Goal: Task Accomplishment & Management: Use online tool/utility

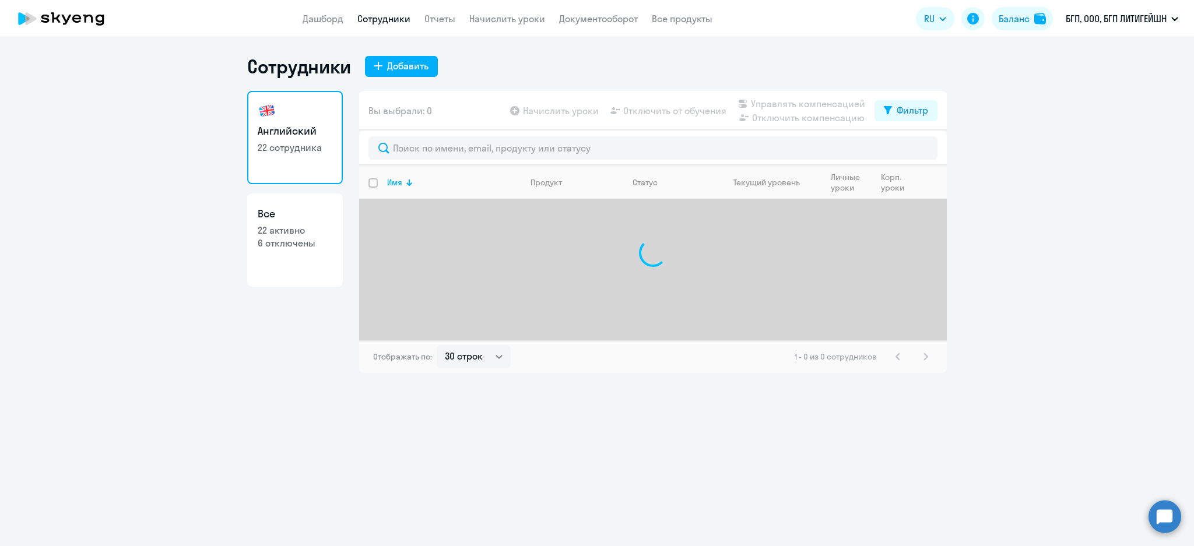
select select "30"
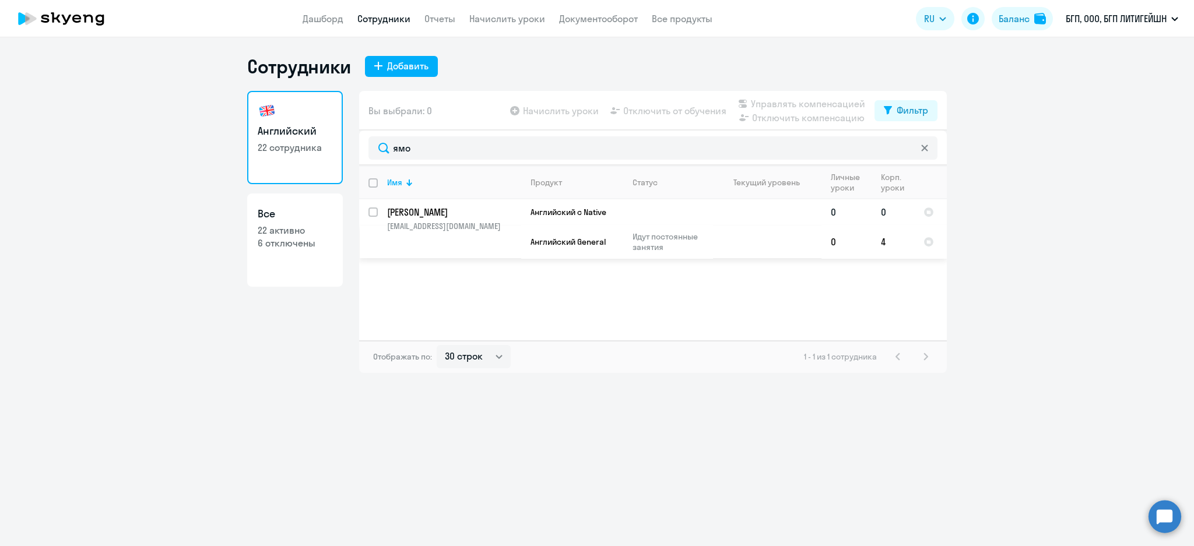
type input "ямо"
click at [374, 211] on input "select row 20635216" at bounding box center [379, 218] width 23 height 23
checkbox input "true"
click at [714, 110] on span "Отключить от обучения" at bounding box center [674, 111] width 103 height 14
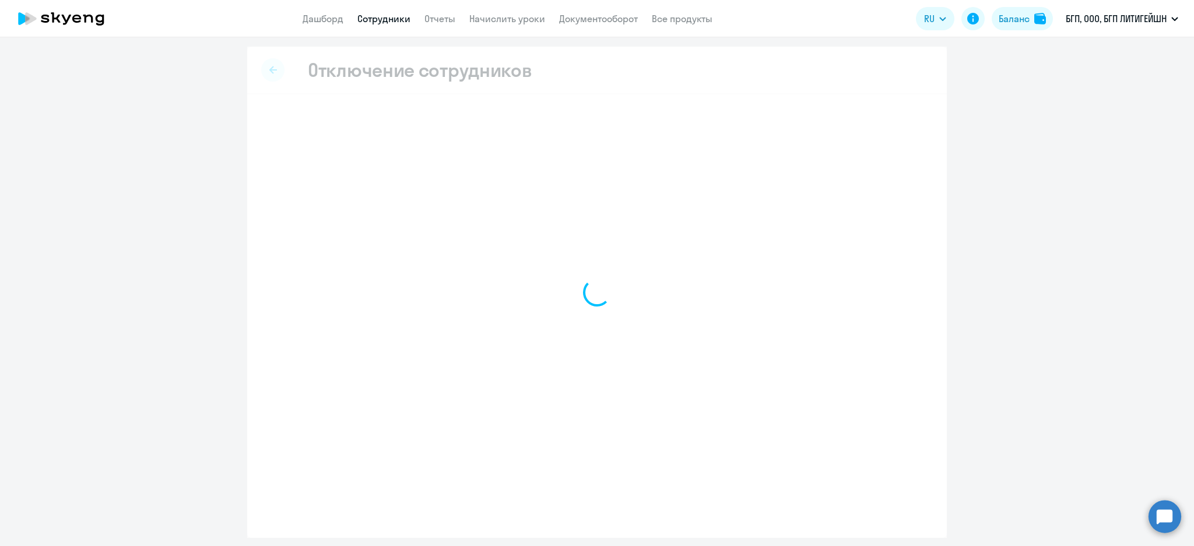
select select "all"
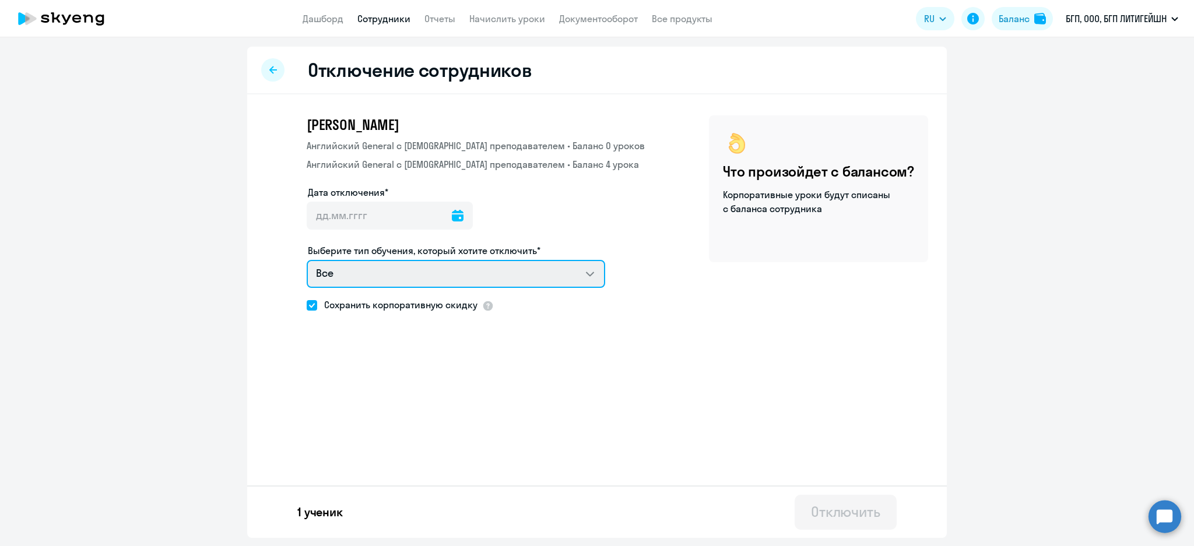
drag, startPoint x: 589, startPoint y: 276, endPoint x: 589, endPoint y: 283, distance: 7.0
click at [590, 276] on select "Все Английский General с англоговорящим преподавателем Английский General с рус…" at bounding box center [456, 274] width 298 height 28
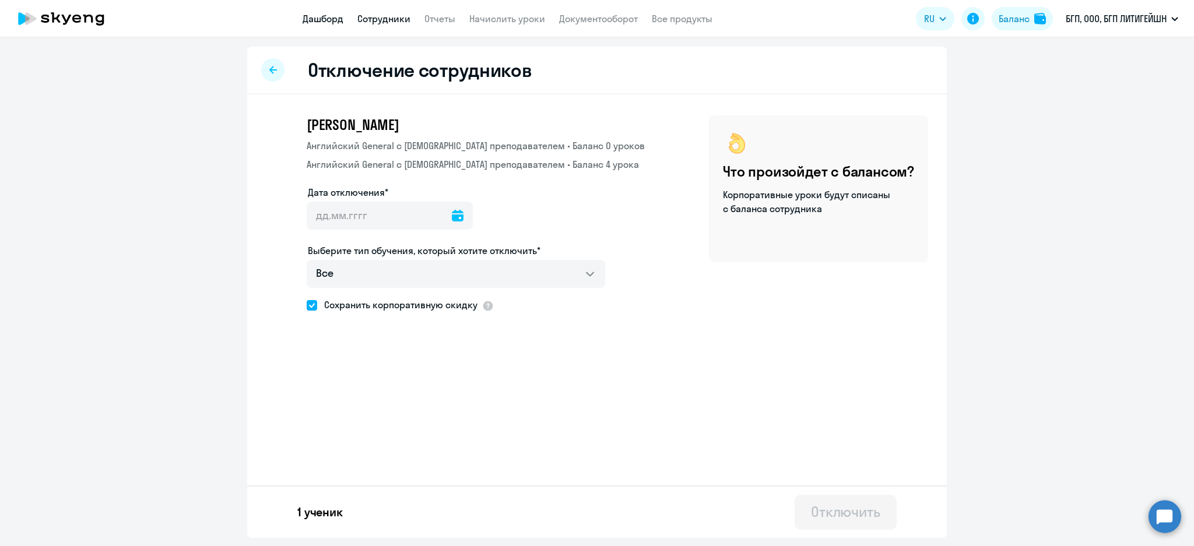
click at [323, 17] on link "Дашборд" at bounding box center [322, 19] width 41 height 12
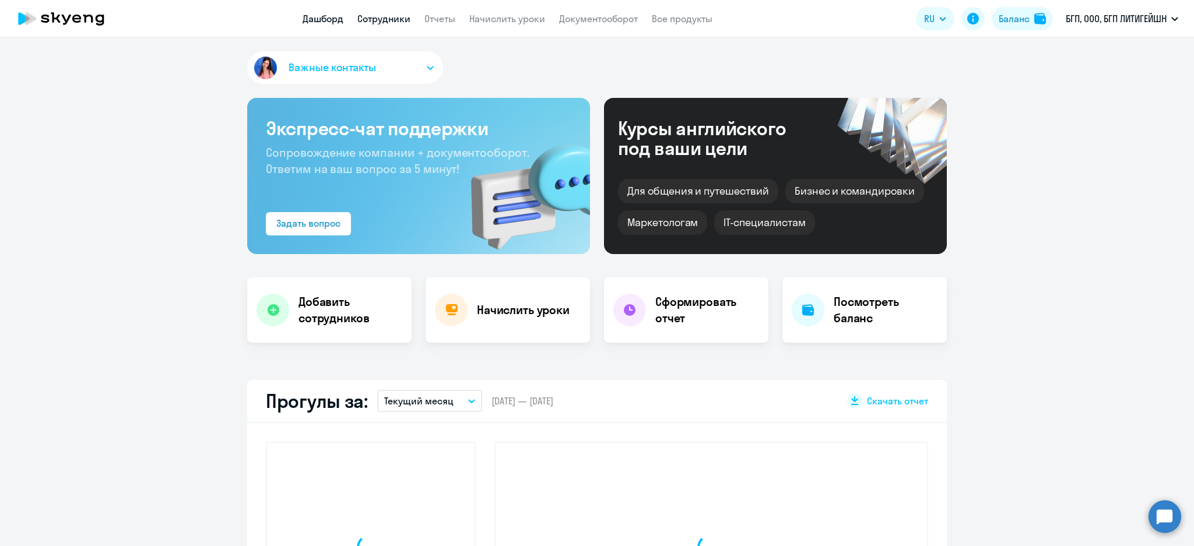
click at [366, 16] on link "Сотрудники" at bounding box center [383, 19] width 53 height 12
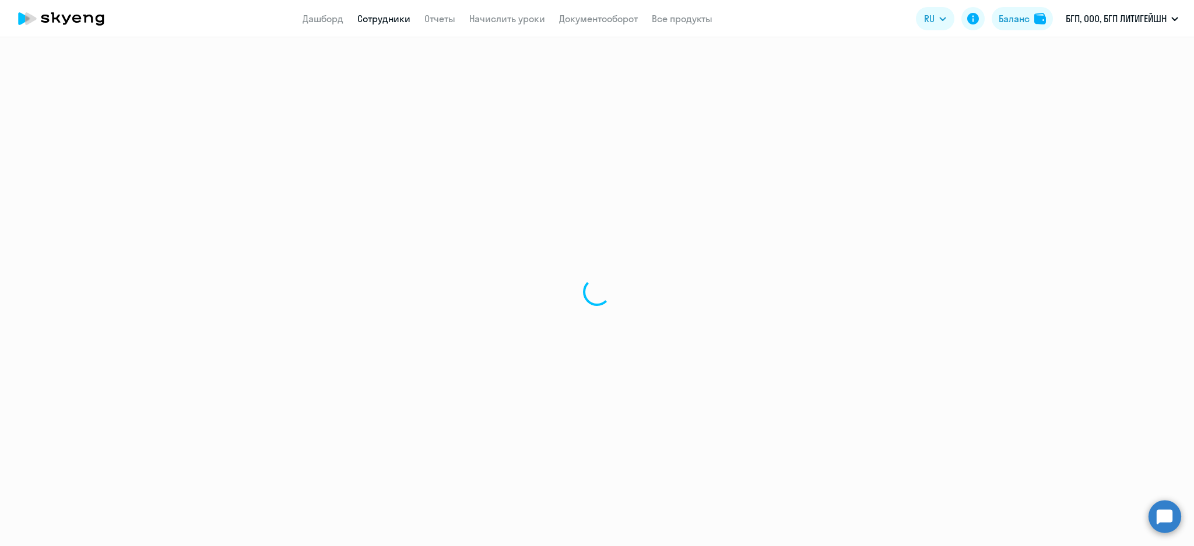
select select "30"
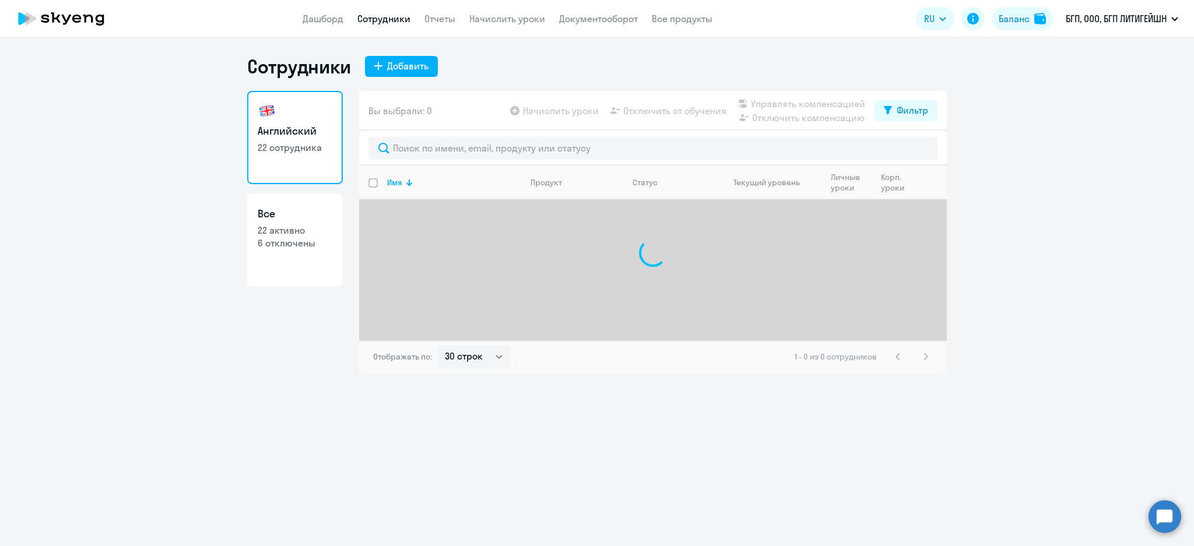
select select "30"
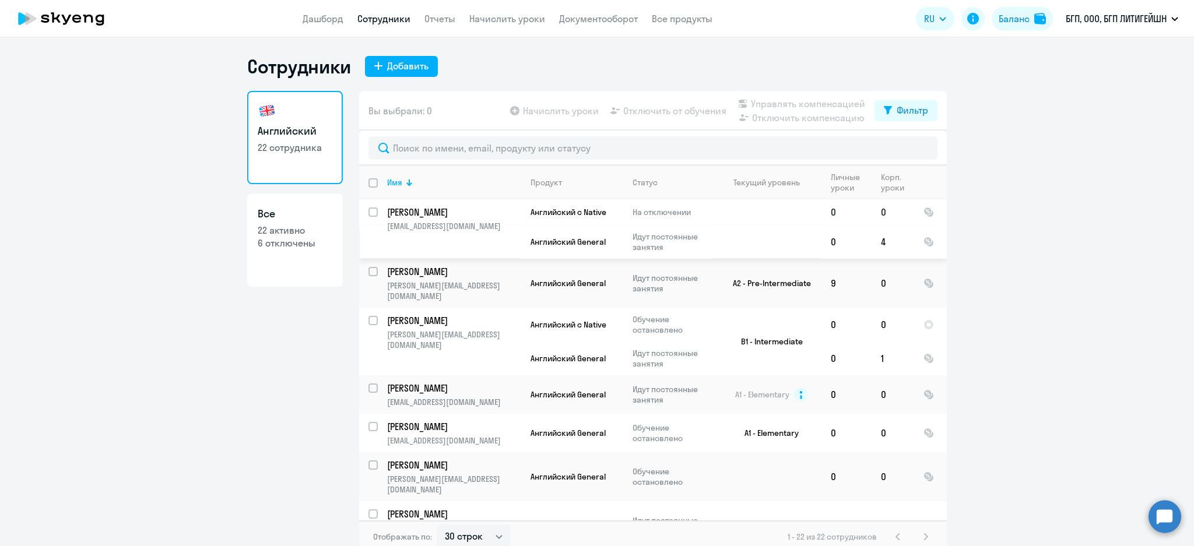
click at [368, 212] on input "select row 20635216" at bounding box center [379, 218] width 23 height 23
checkbox input "true"
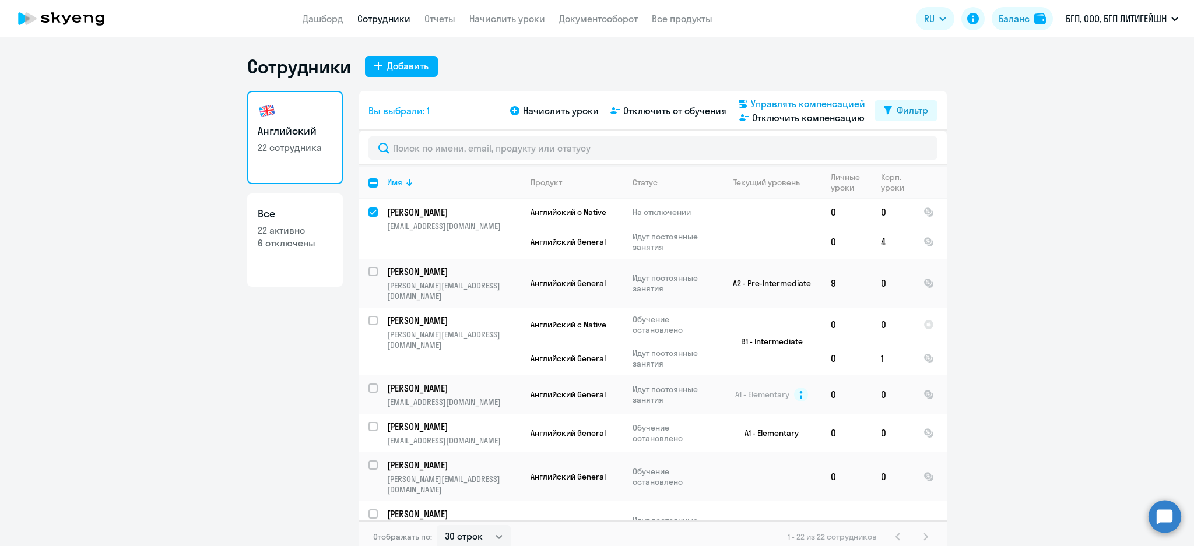
click at [779, 103] on span "Управлять компенсацией" at bounding box center [808, 104] width 114 height 14
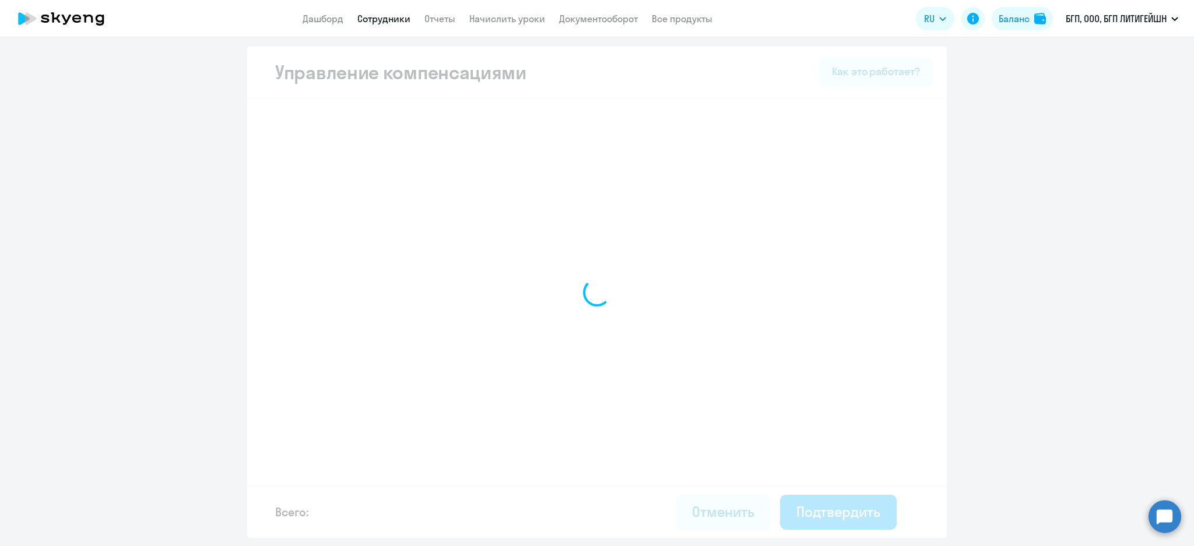
select select "MONTHLY"
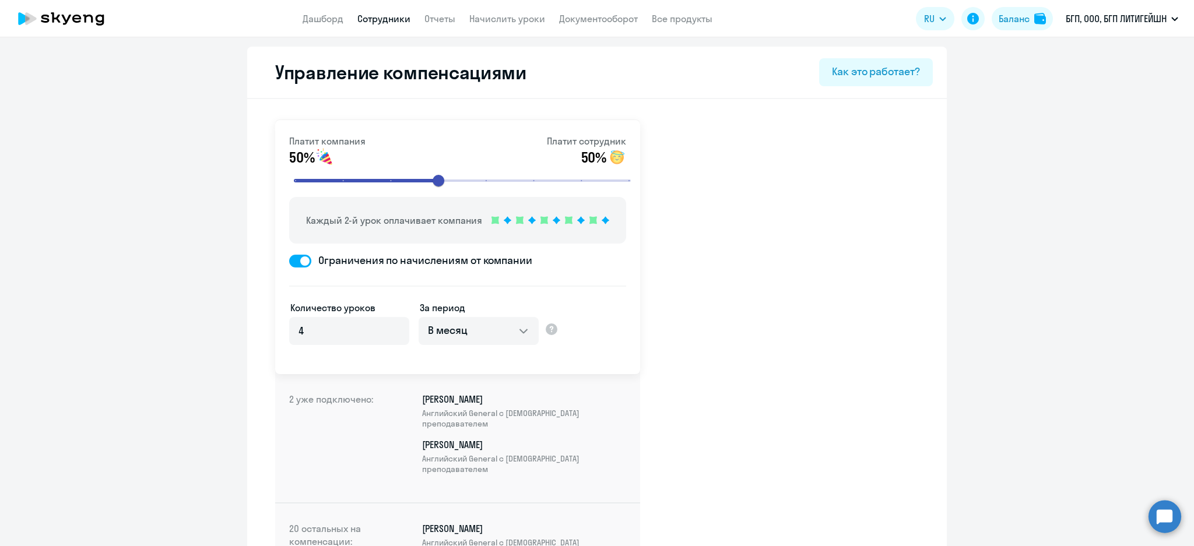
drag, startPoint x: 315, startPoint y: 16, endPoint x: 334, endPoint y: 5, distance: 22.2
click at [315, 17] on link "Дашборд" at bounding box center [322, 19] width 41 height 12
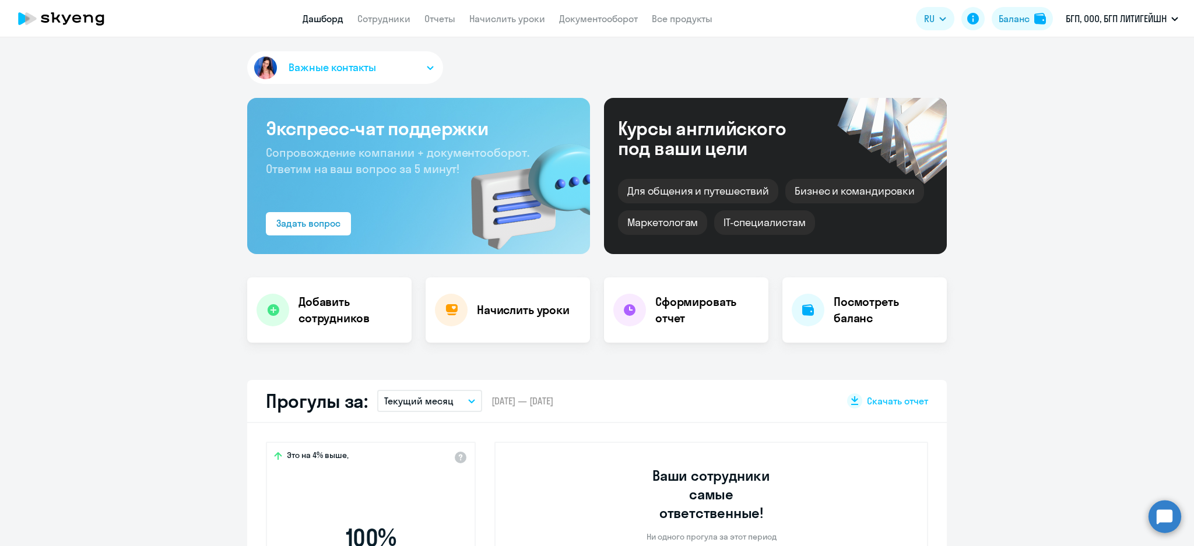
select select "30"
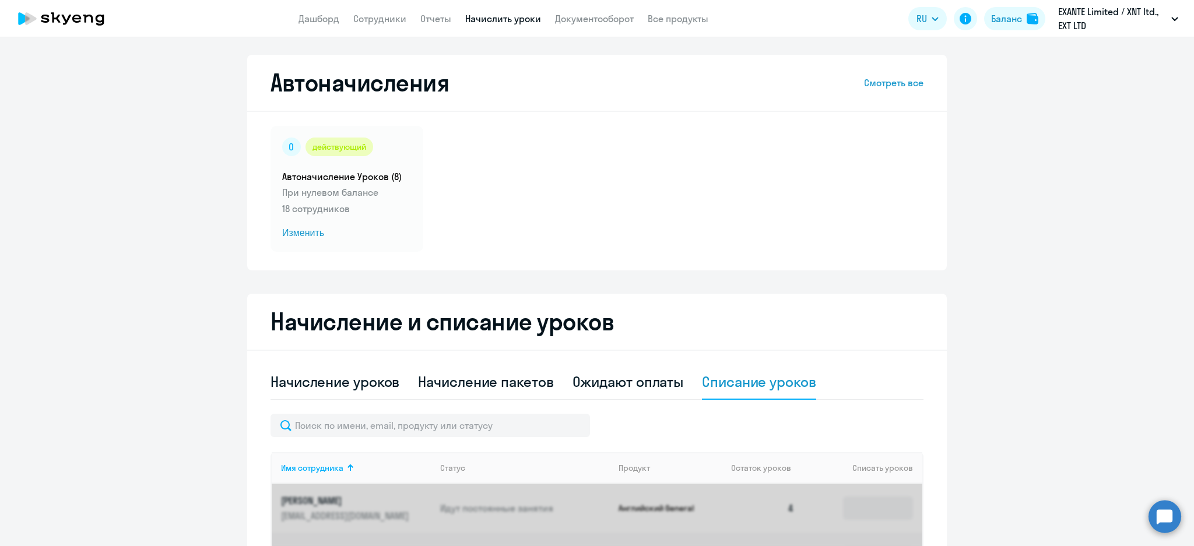
select select "10"
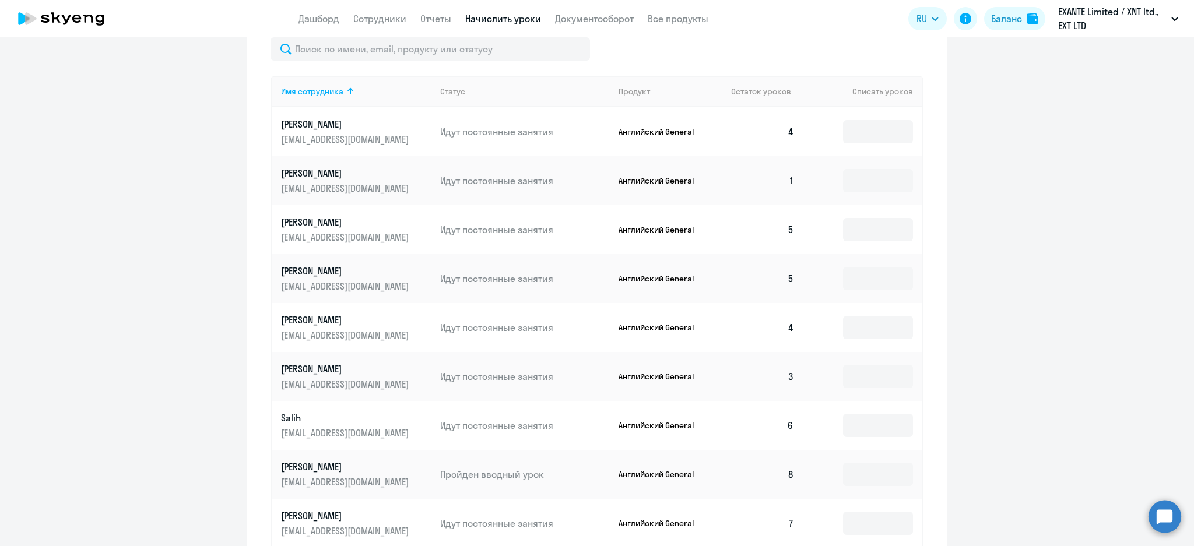
scroll to position [388, 0]
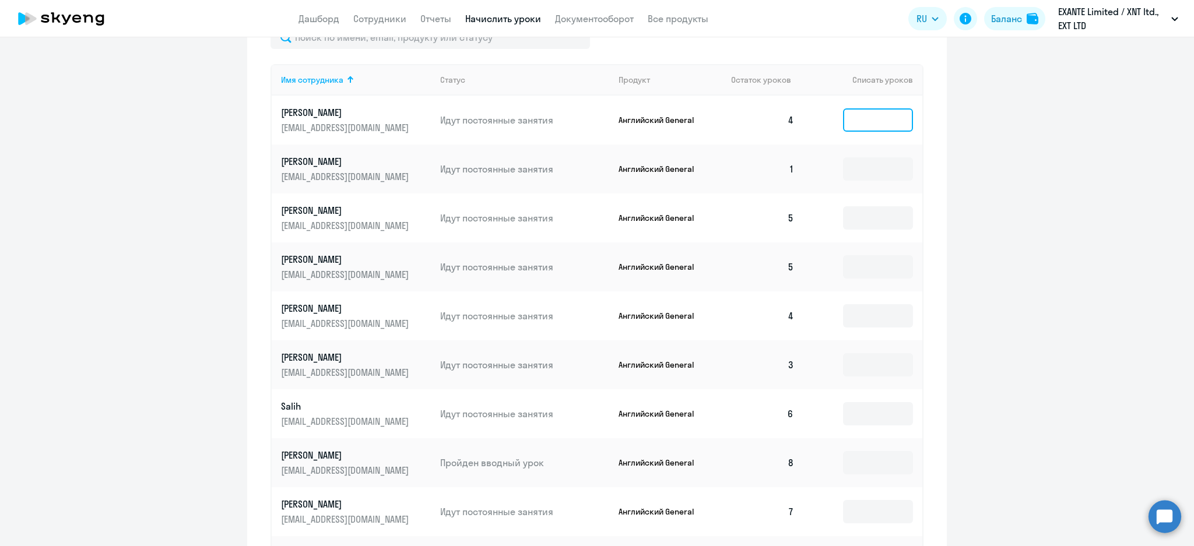
click at [869, 121] on input at bounding box center [878, 119] width 70 height 23
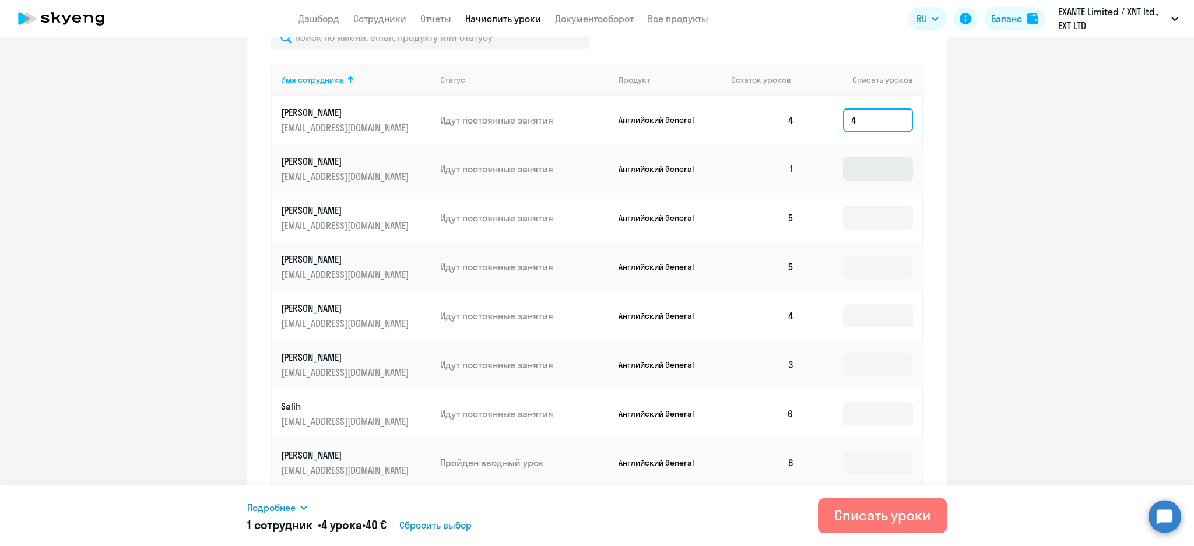
type input "4"
click at [856, 178] on input at bounding box center [878, 168] width 70 height 23
type input "1"
click at [860, 225] on input at bounding box center [878, 217] width 70 height 23
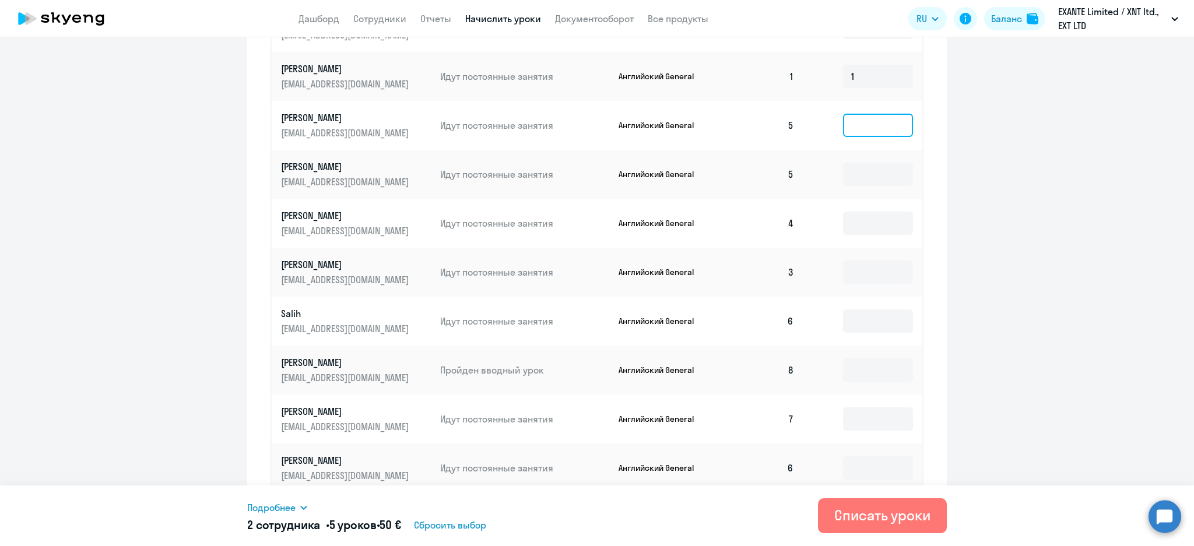
scroll to position [525, 0]
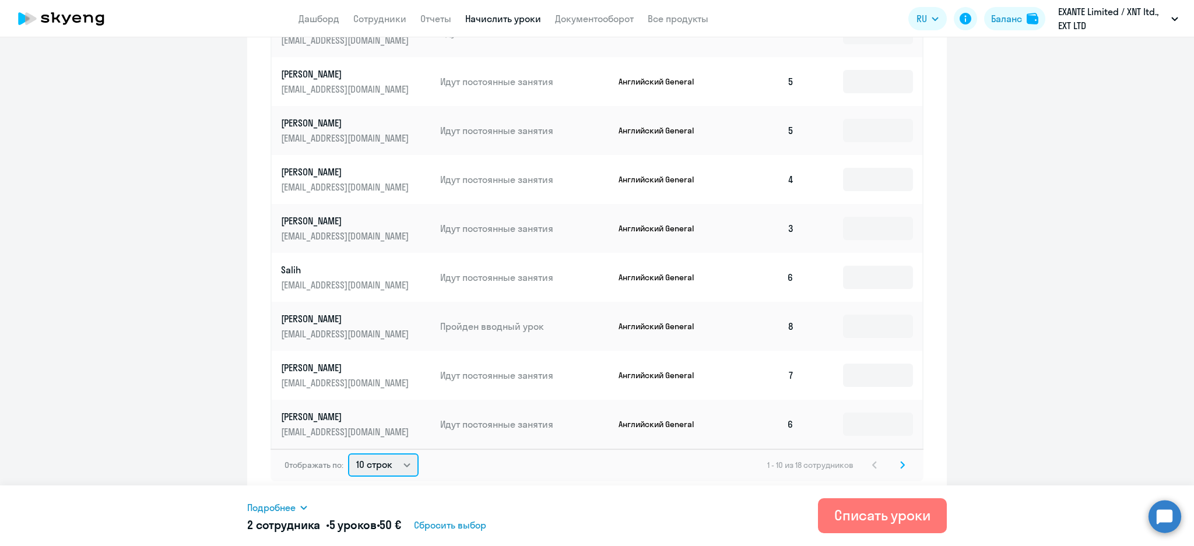
drag, startPoint x: 395, startPoint y: 458, endPoint x: 395, endPoint y: 473, distance: 15.2
click at [395, 458] on select "10 строк 30 строк 50 строк" at bounding box center [383, 464] width 71 height 23
select select "30"
click at [348, 453] on select "10 строк 30 строк 50 строк" at bounding box center [383, 464] width 71 height 23
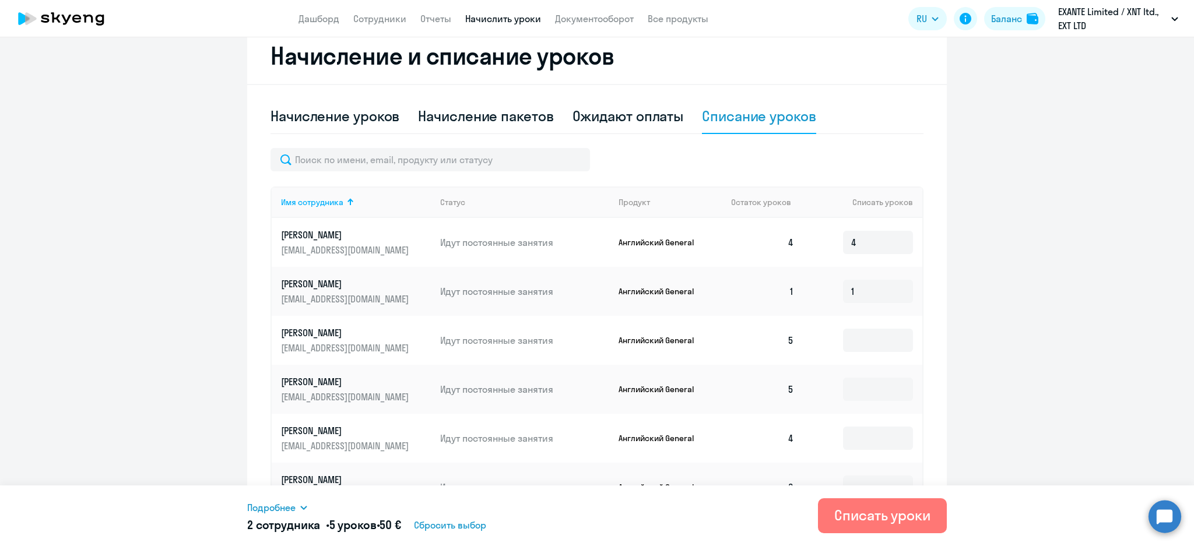
scroll to position [291, 0]
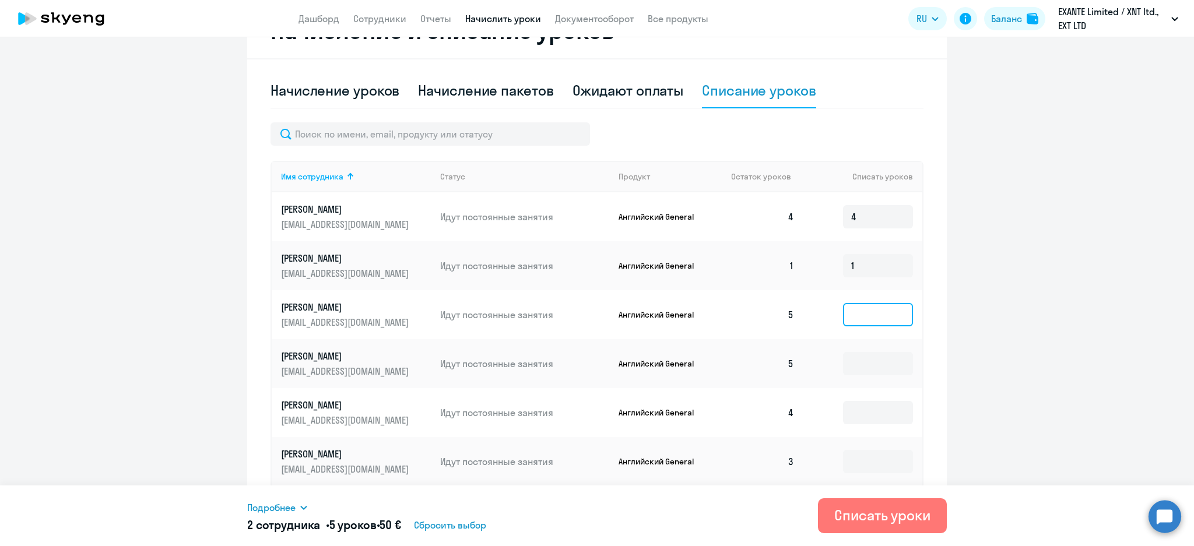
drag, startPoint x: 853, startPoint y: 311, endPoint x: 846, endPoint y: 314, distance: 7.4
click at [851, 311] on input at bounding box center [878, 314] width 70 height 23
type input "5"
click at [846, 357] on input at bounding box center [878, 363] width 70 height 23
type input "5"
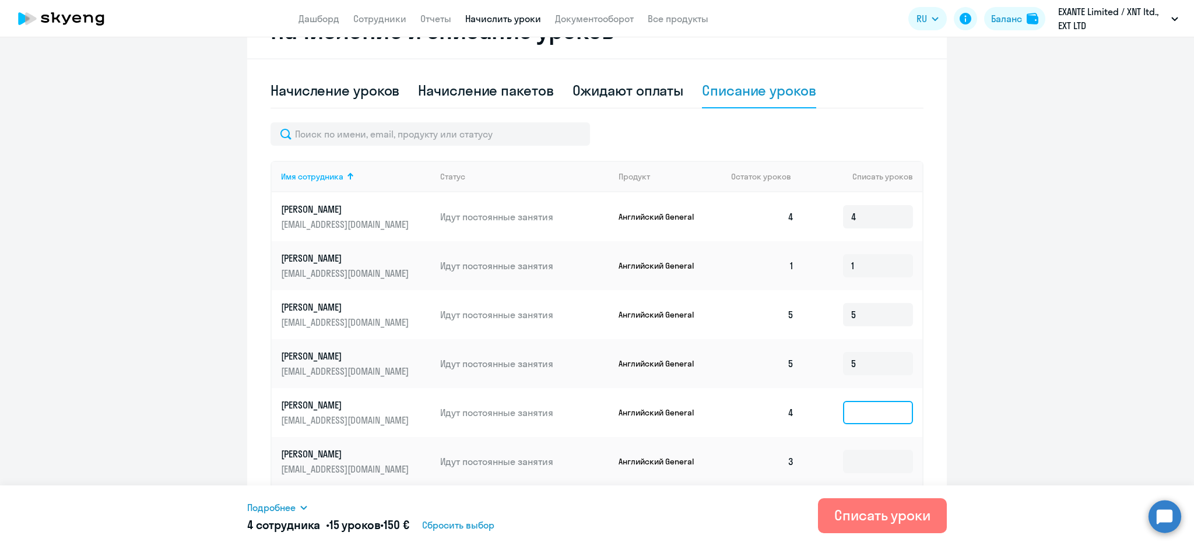
click at [843, 418] on input at bounding box center [878, 412] width 70 height 23
type input "4"
click at [853, 452] on input at bounding box center [878, 461] width 70 height 23
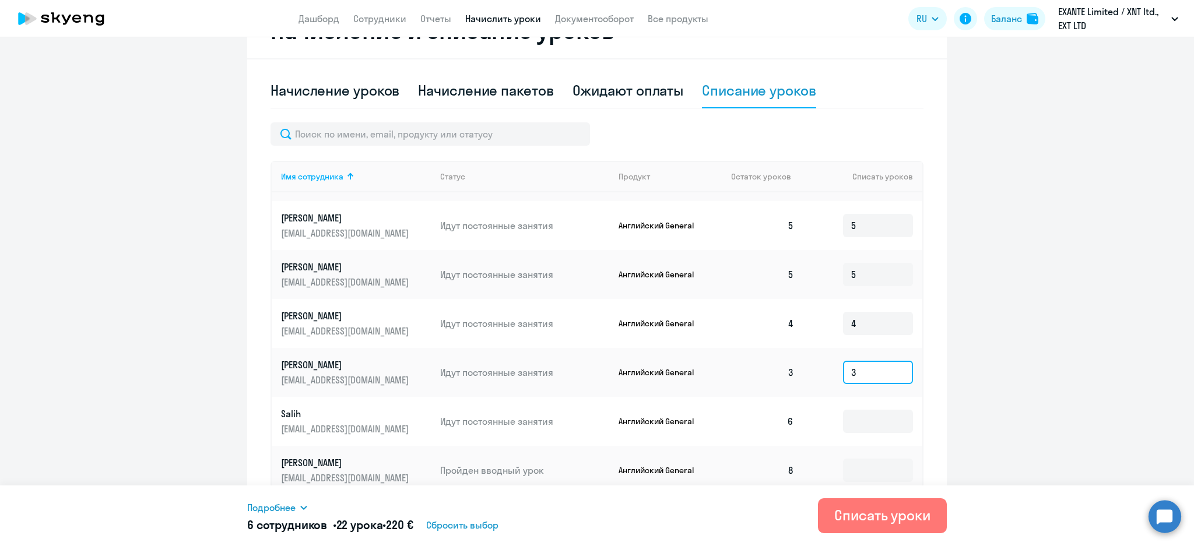
scroll to position [155, 0]
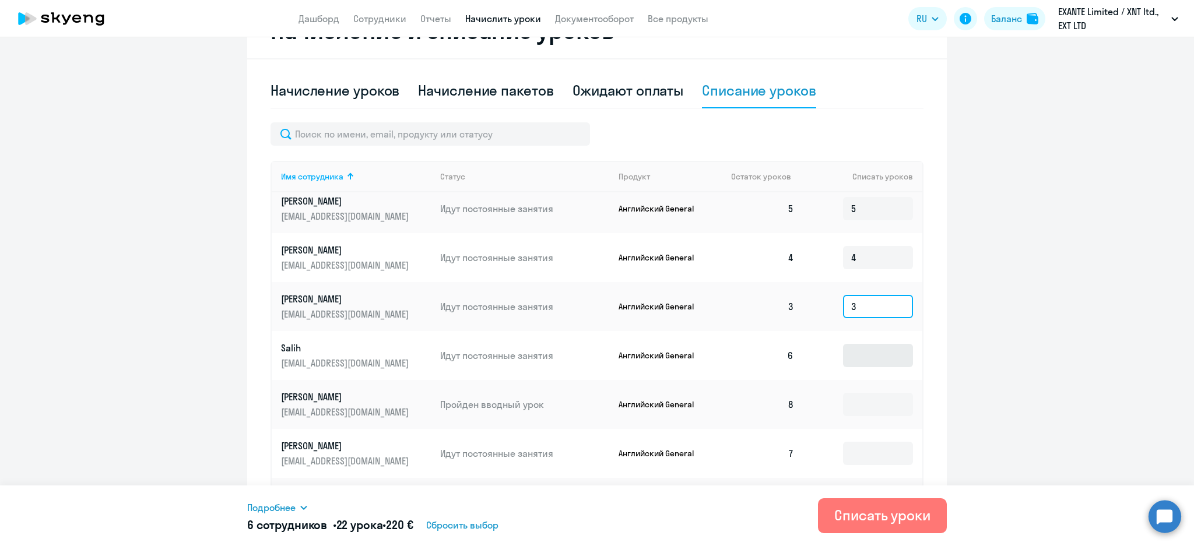
type input "3"
click at [847, 351] on input at bounding box center [878, 355] width 70 height 23
type input "6"
click at [850, 410] on input at bounding box center [878, 404] width 70 height 23
type input "8"
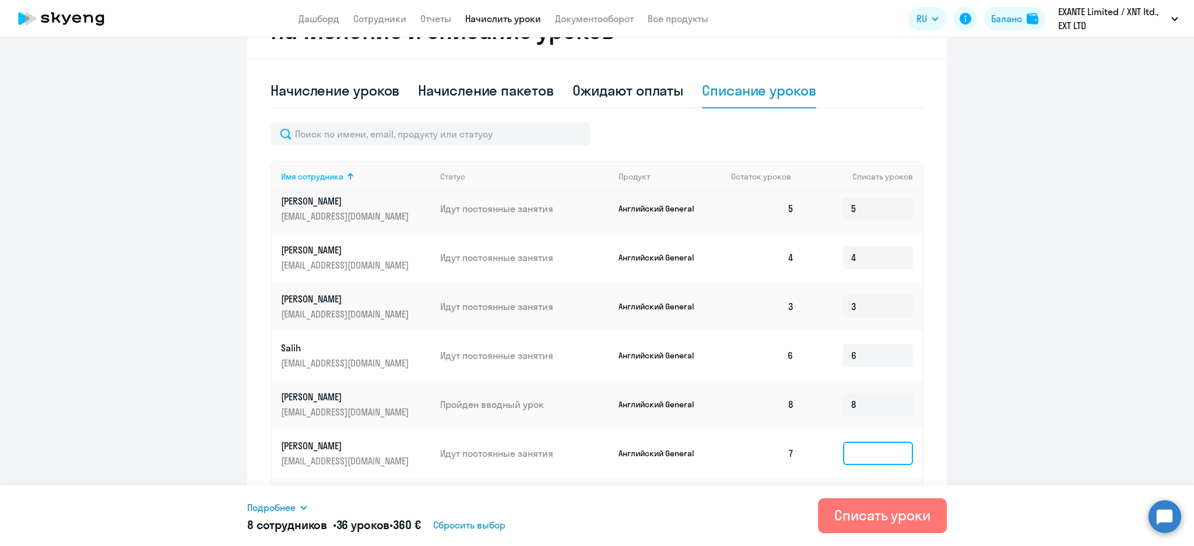
click at [857, 453] on input at bounding box center [878, 453] width 70 height 23
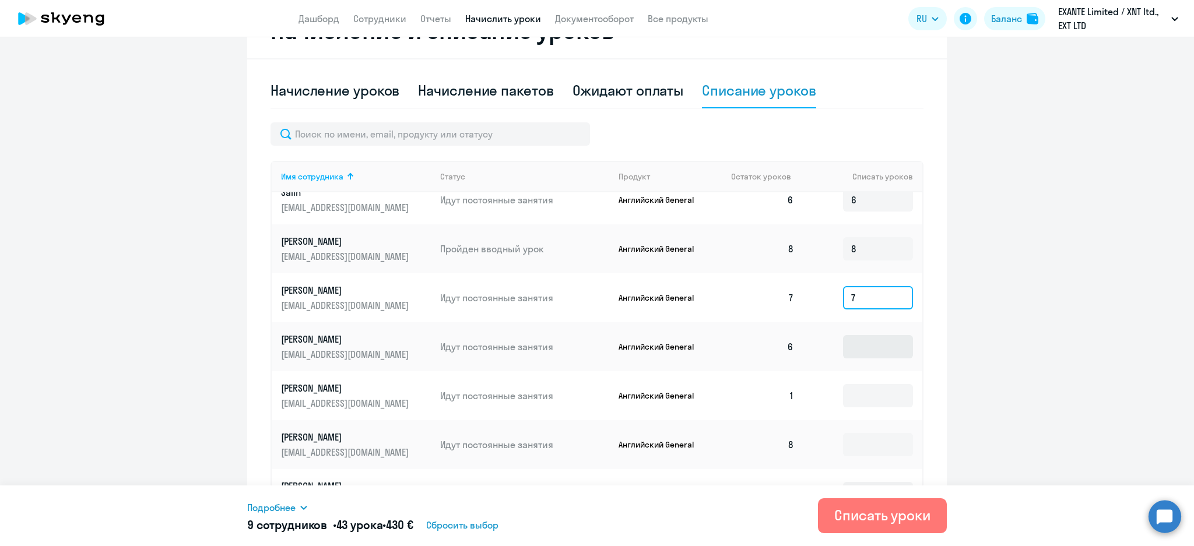
type input "7"
click at [843, 345] on input at bounding box center [878, 346] width 70 height 23
type input "6"
click at [854, 391] on input at bounding box center [878, 395] width 70 height 23
type input "1"
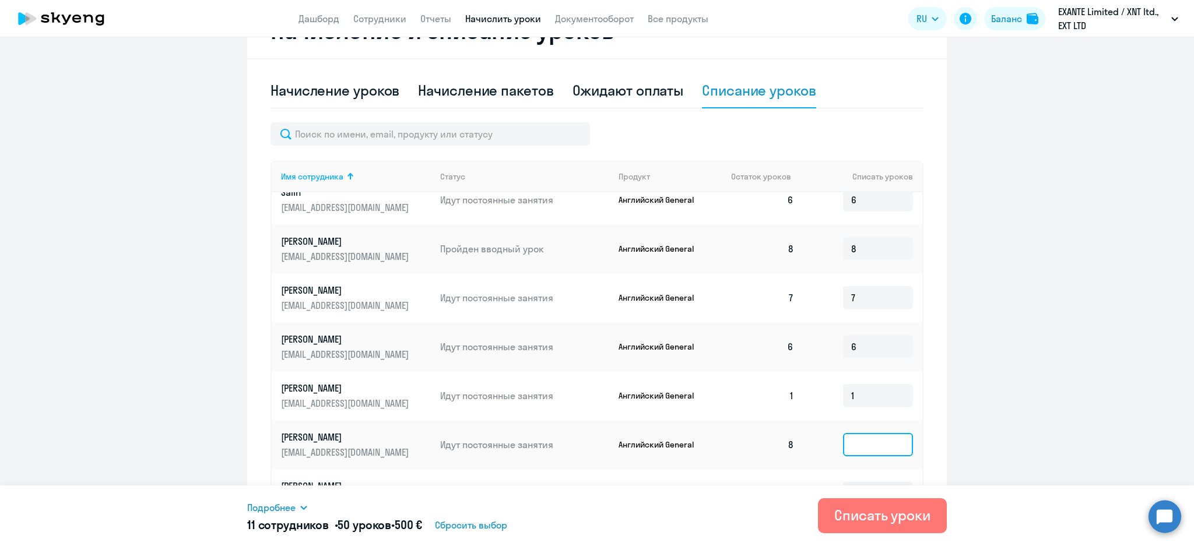
click at [850, 439] on input at bounding box center [878, 444] width 70 height 23
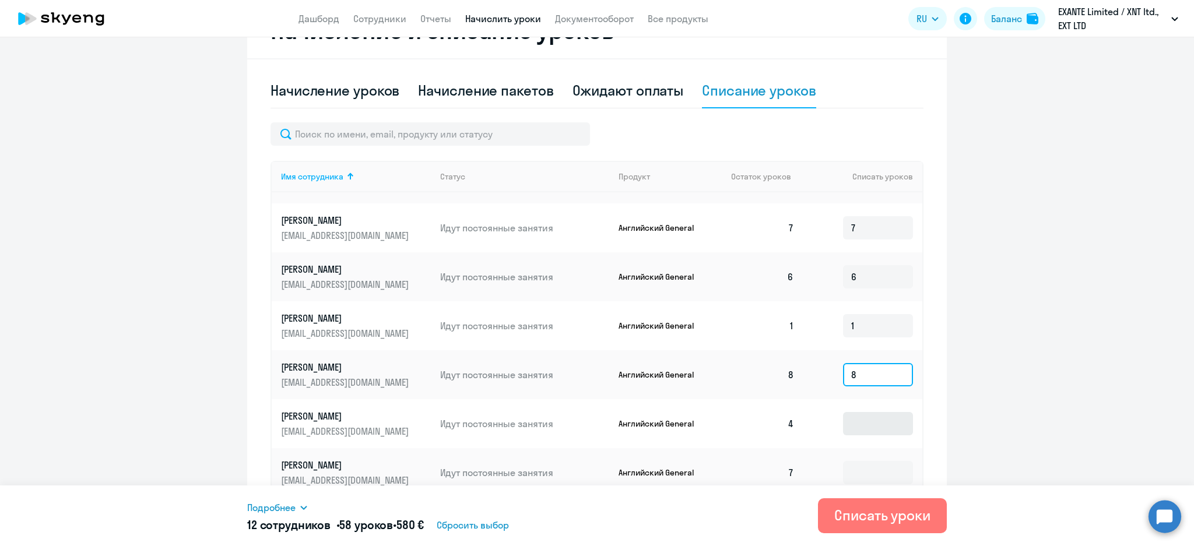
type input "8"
click at [856, 428] on input at bounding box center [878, 423] width 70 height 23
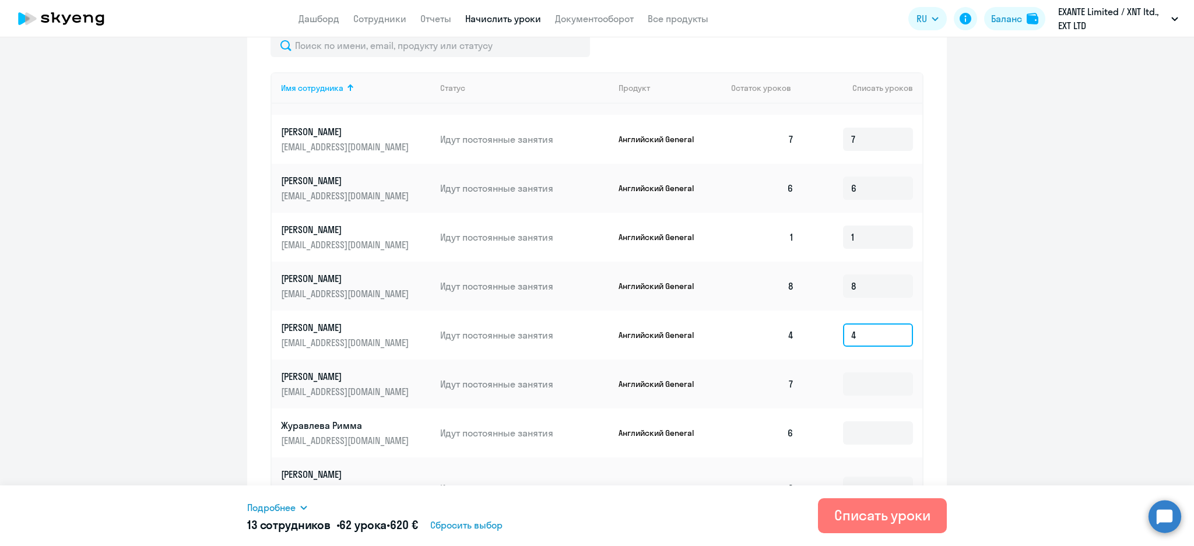
scroll to position [446, 0]
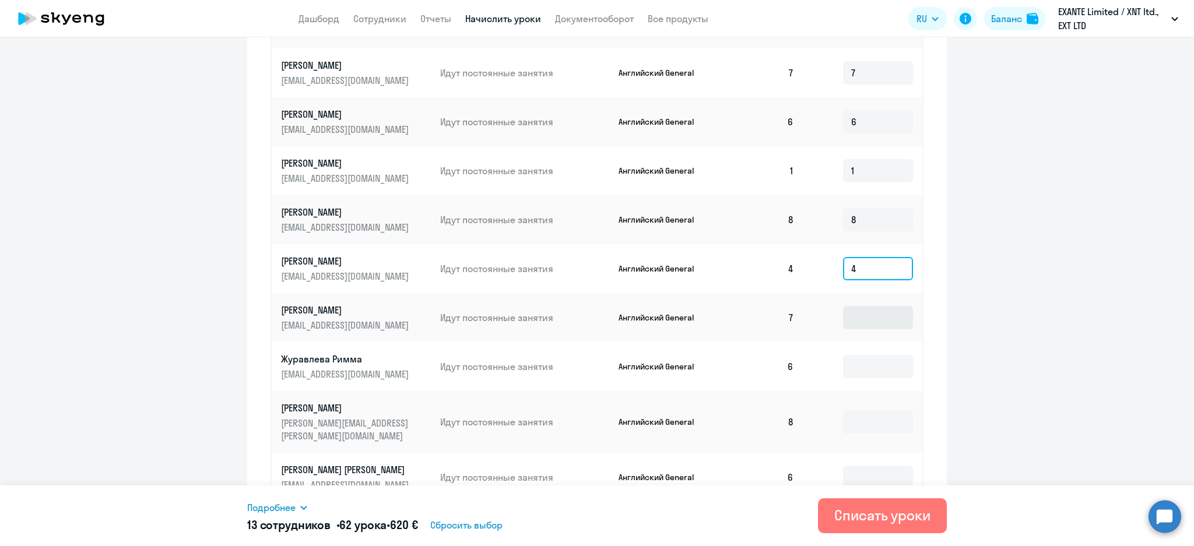
type input "4"
drag, startPoint x: 852, startPoint y: 312, endPoint x: 846, endPoint y: 318, distance: 7.4
click at [851, 314] on input at bounding box center [878, 317] width 70 height 23
click at [845, 323] on input at bounding box center [878, 317] width 70 height 23
type input "7"
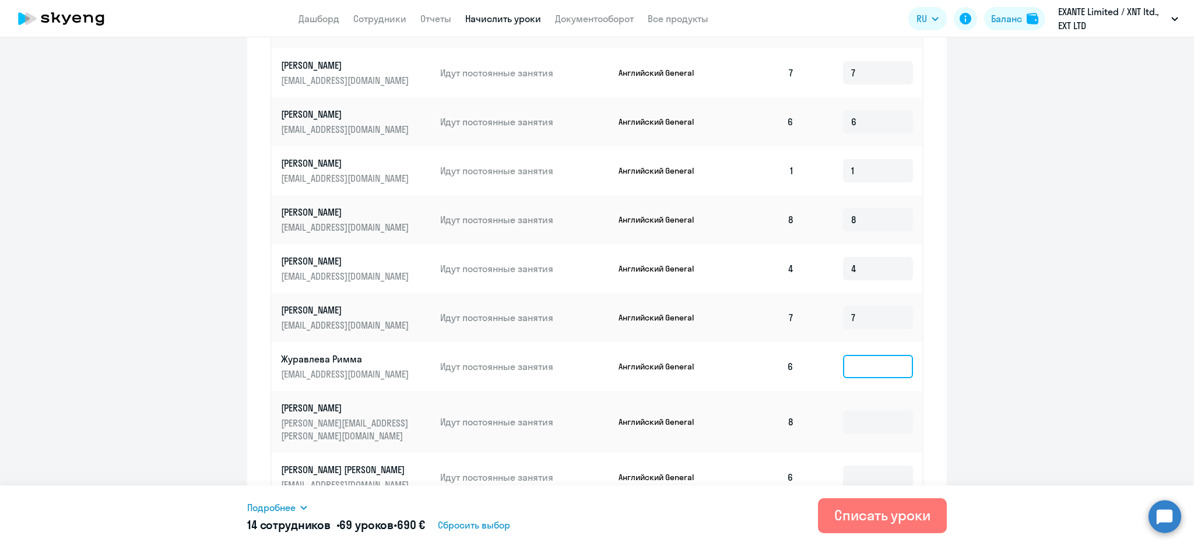
click at [850, 362] on input at bounding box center [878, 366] width 70 height 23
type input "6"
click at [843, 414] on input at bounding box center [878, 421] width 70 height 23
type input "8"
click at [843, 466] on input at bounding box center [878, 477] width 70 height 23
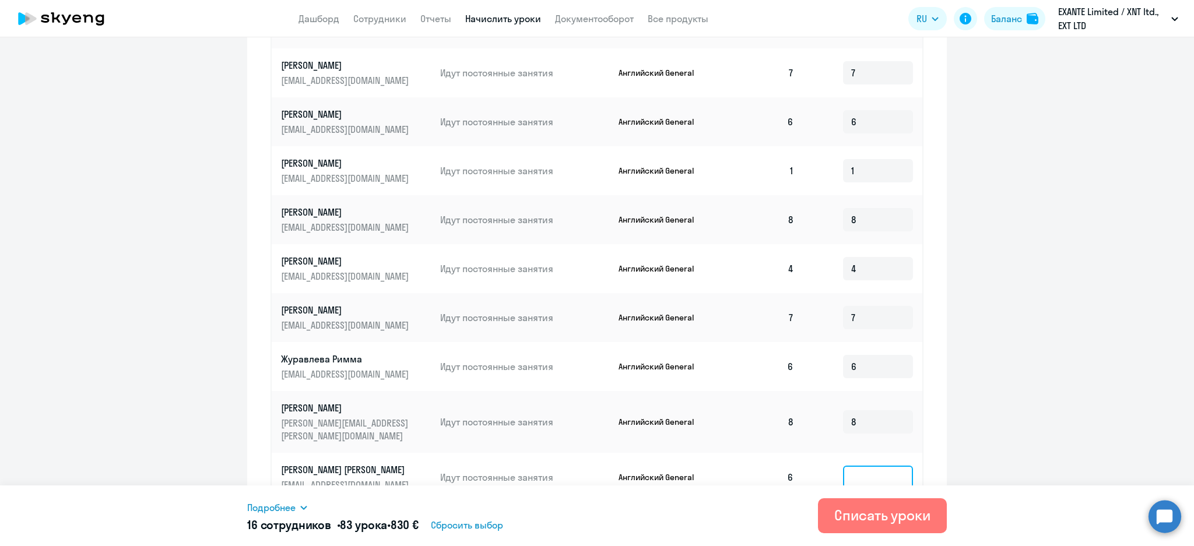
click at [843, 466] on input at bounding box center [878, 477] width 70 height 23
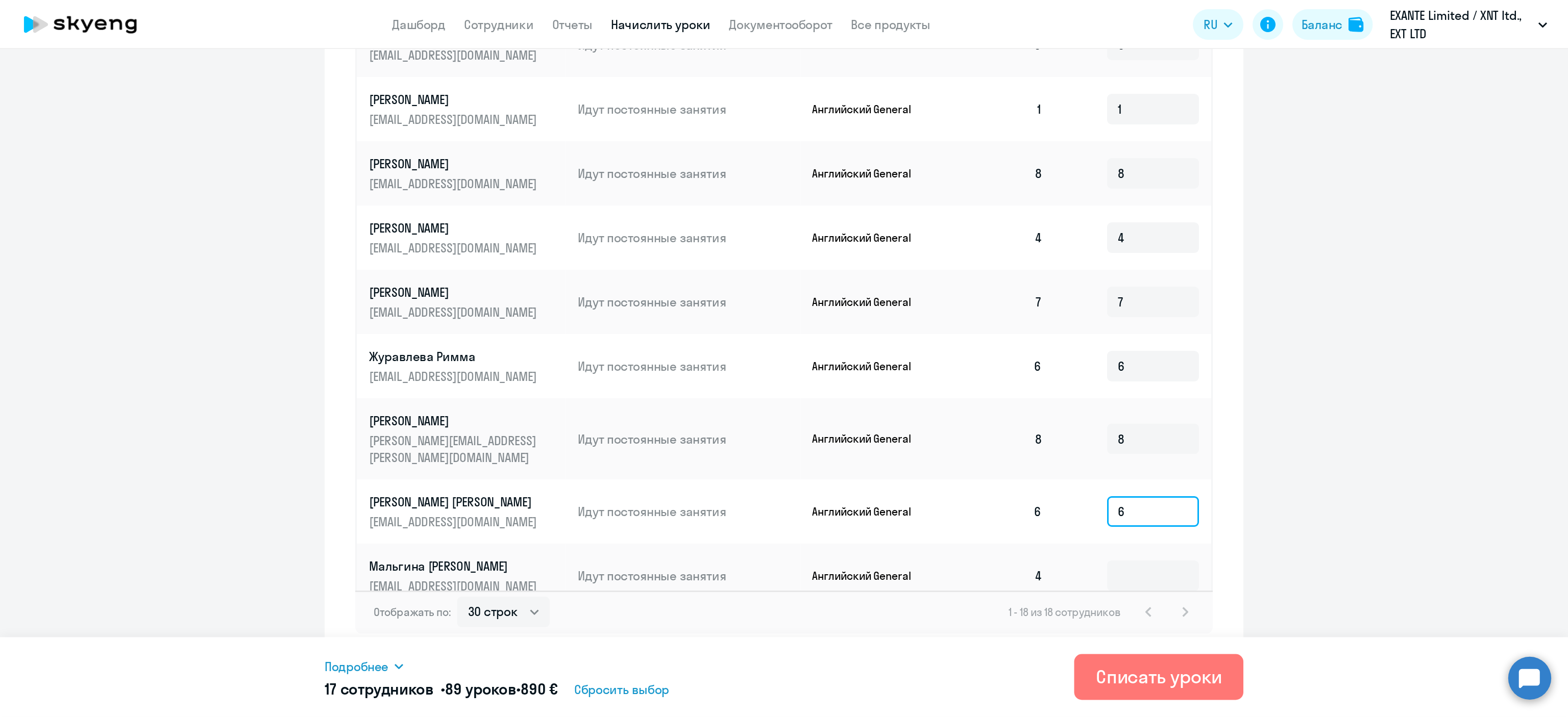
scroll to position [468, 0]
type input "6"
click at [744, 373] on input at bounding box center [769, 383] width 61 height 20
type input "4"
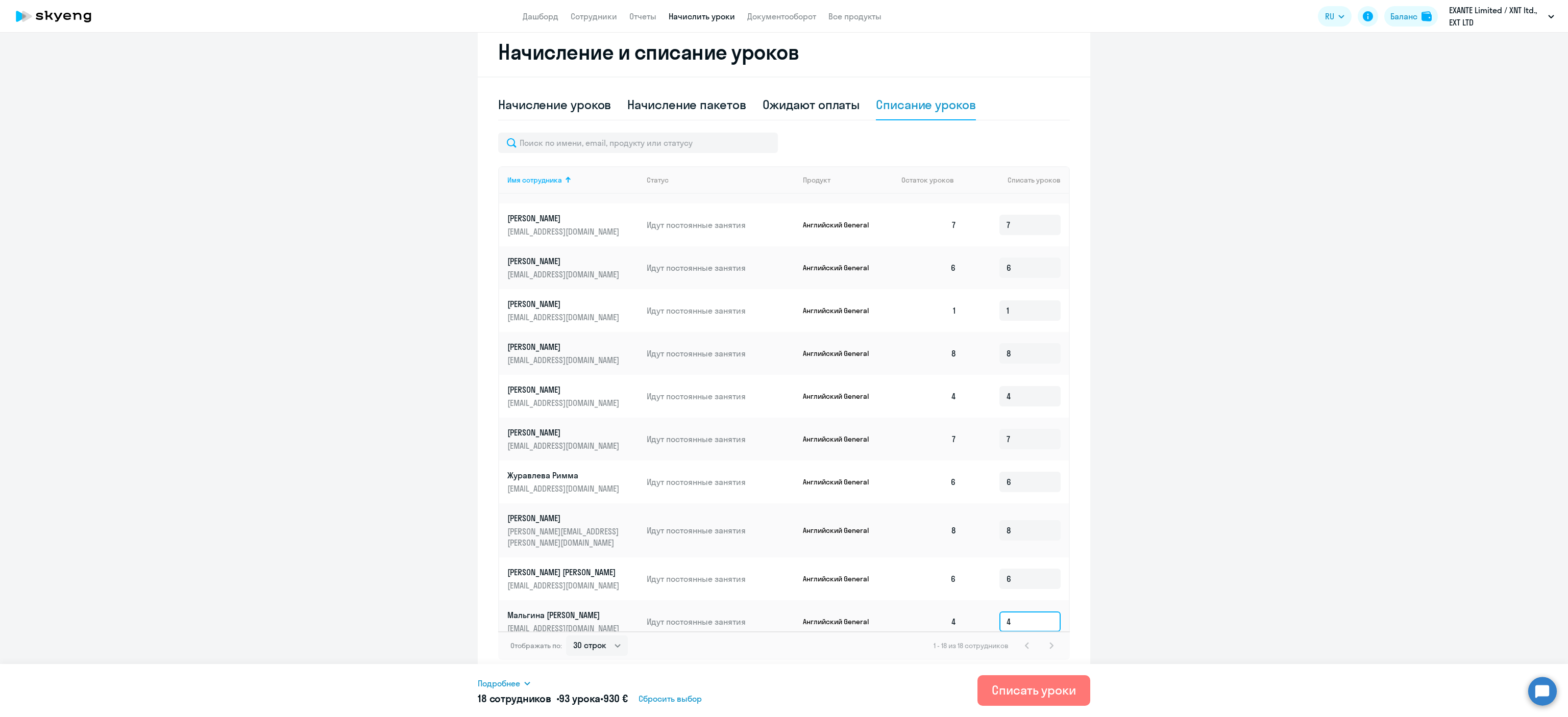
scroll to position [334, 0]
